Goal: Transaction & Acquisition: Book appointment/travel/reservation

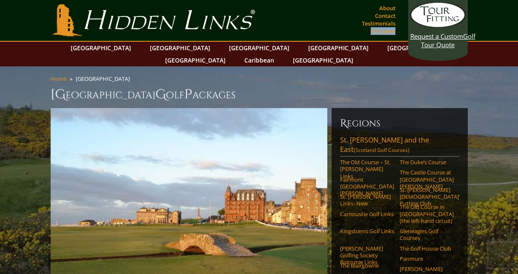
drag, startPoint x: 518, startPoint y: 25, endPoint x: 523, endPoint y: 34, distance: 10.7
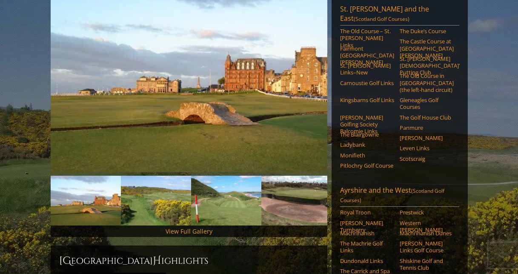
scroll to position [140, 0]
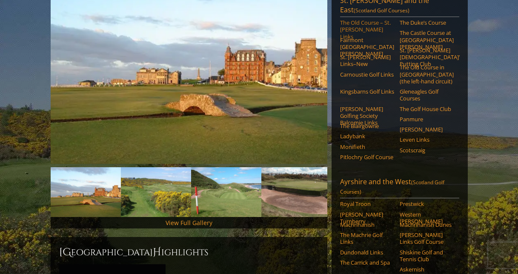
click at [360, 19] on link "The Old Course – St. [PERSON_NAME] Links" at bounding box center [367, 29] width 54 height 21
